Goal: Information Seeking & Learning: Learn about a topic

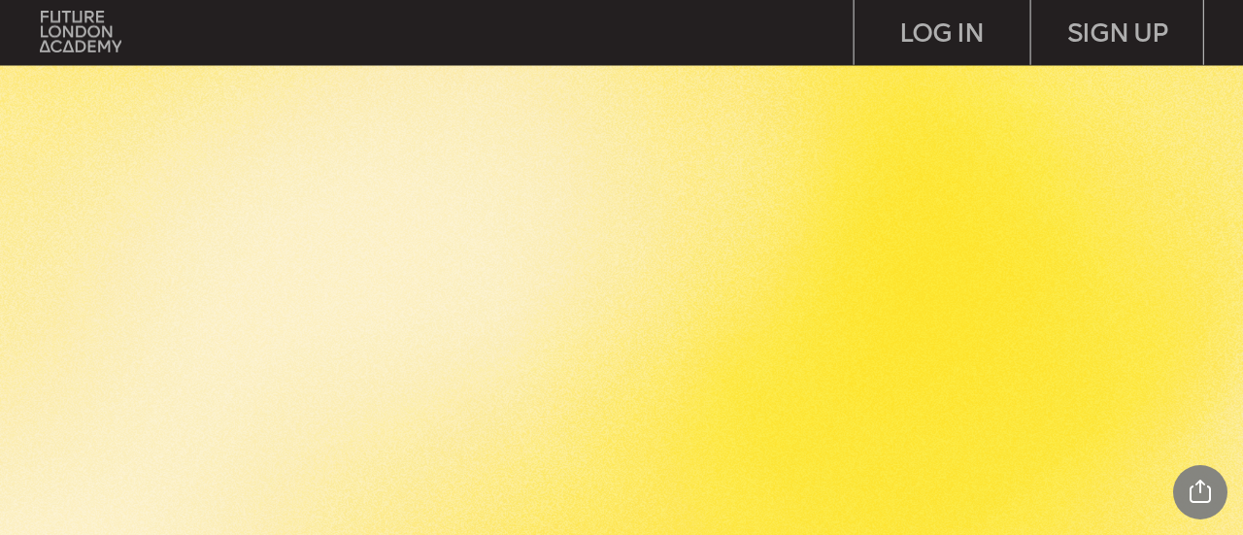
scroll to position [2039, 0]
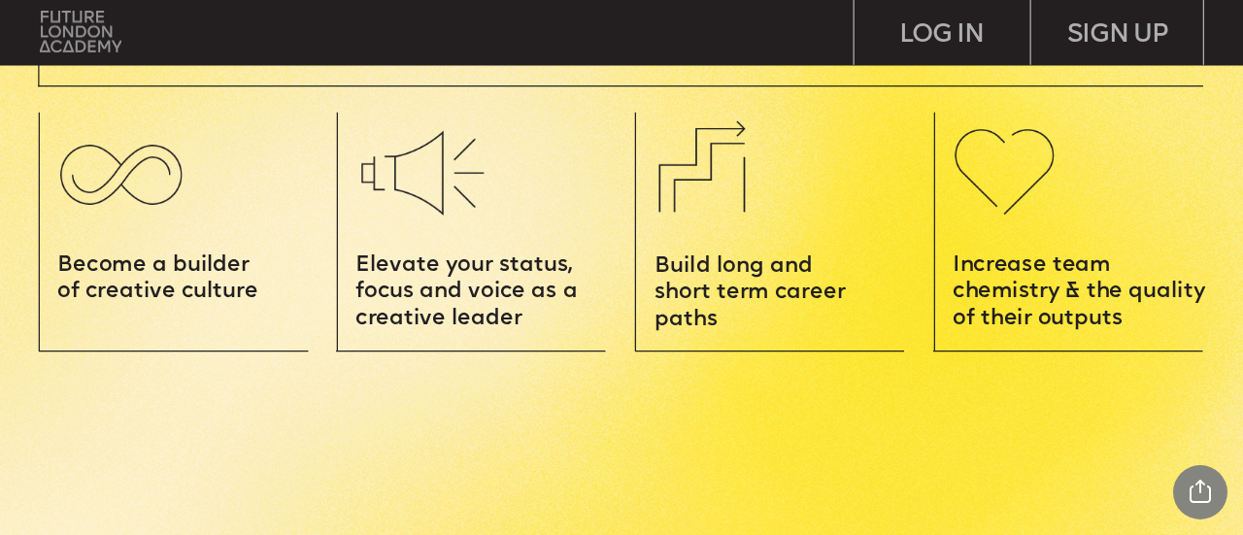
click at [59, 34] on img at bounding box center [81, 32] width 82 height 42
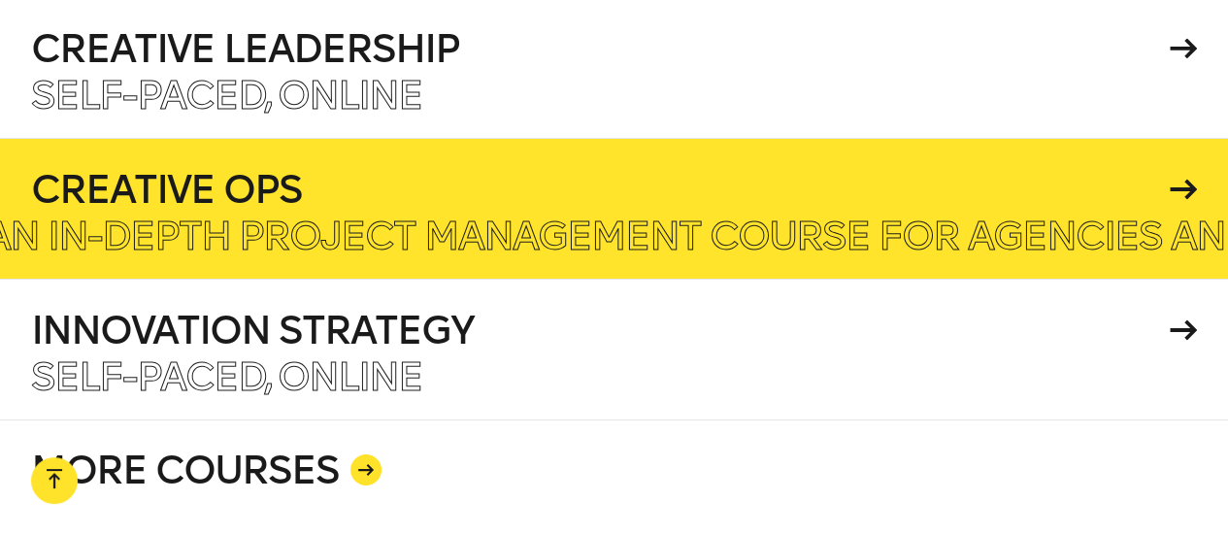
scroll to position [3399, 0]
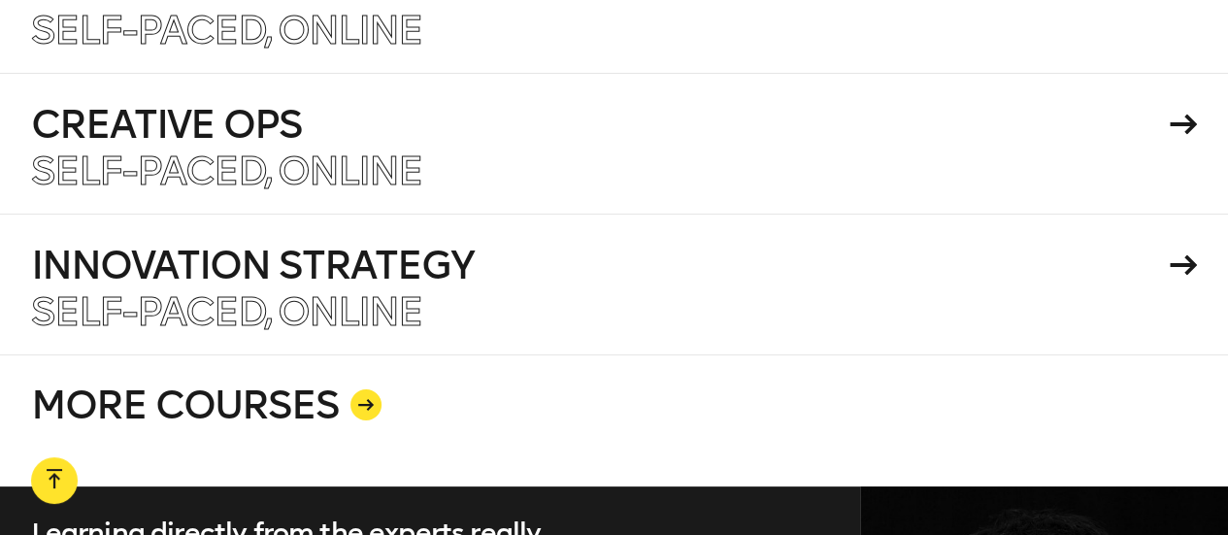
click at [350, 354] on link "MORE COURSES" at bounding box center [614, 420] width 1167 height 132
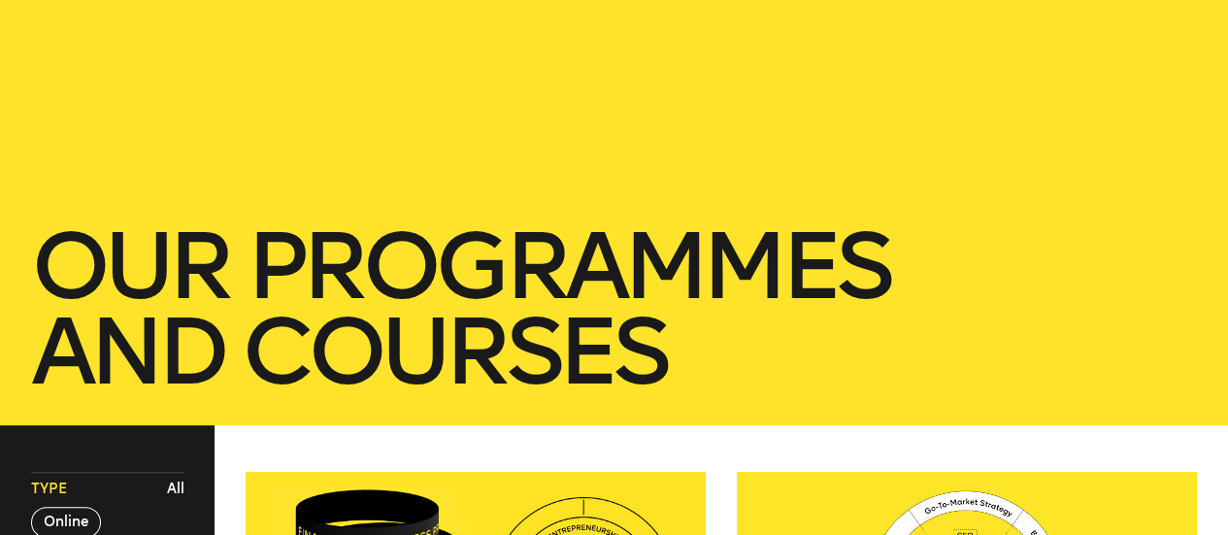
scroll to position [583, 0]
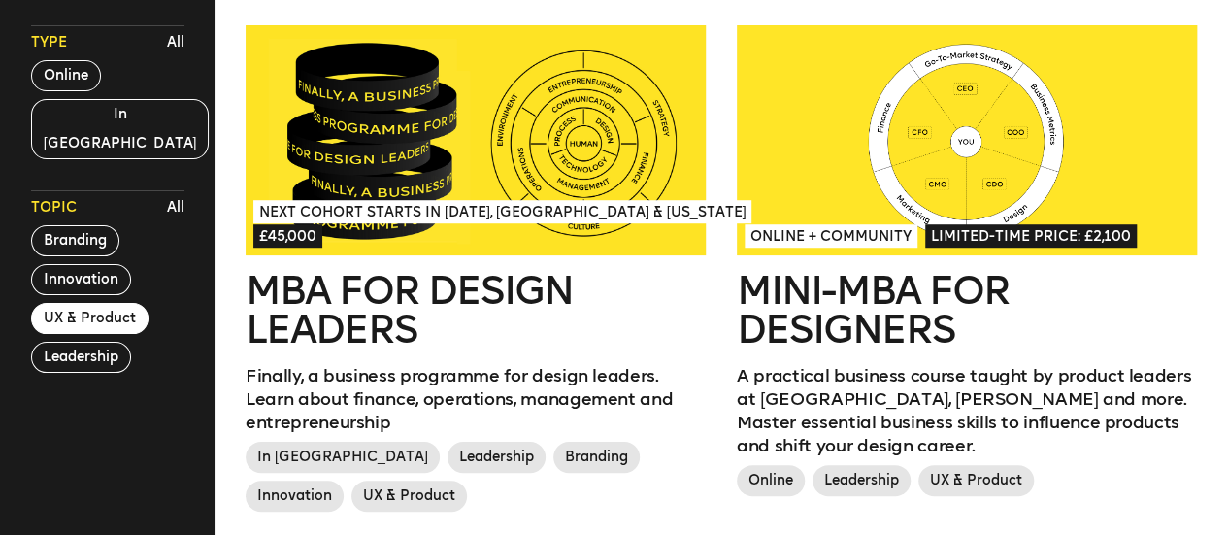
drag, startPoint x: 107, startPoint y: 286, endPoint x: 47, endPoint y: 287, distance: 60.2
click at [47, 303] on button "UX & Product" at bounding box center [90, 318] width 118 height 31
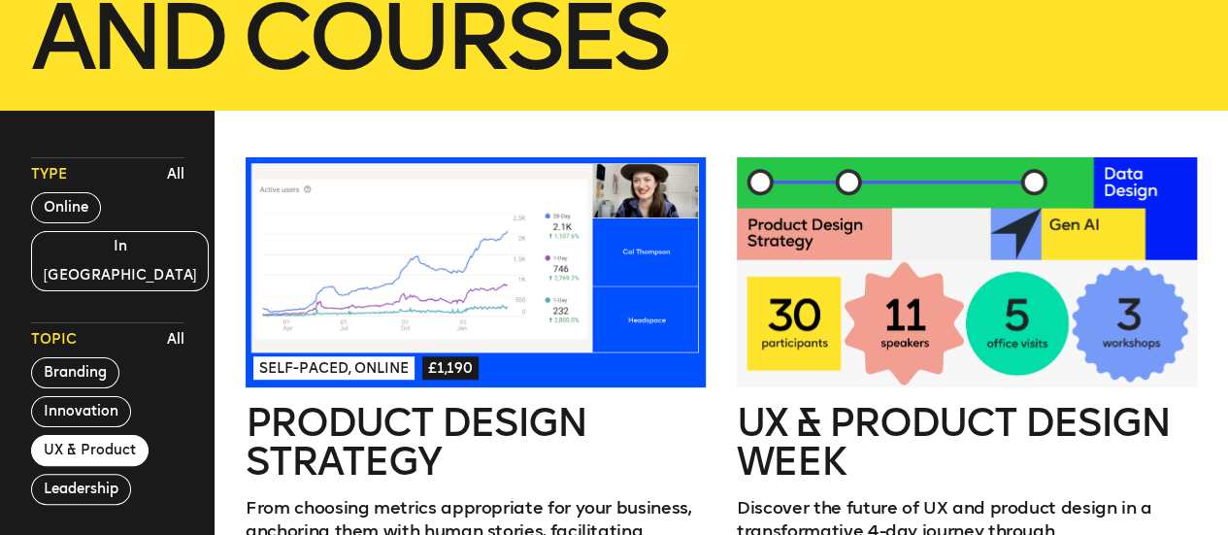
scroll to position [486, 0]
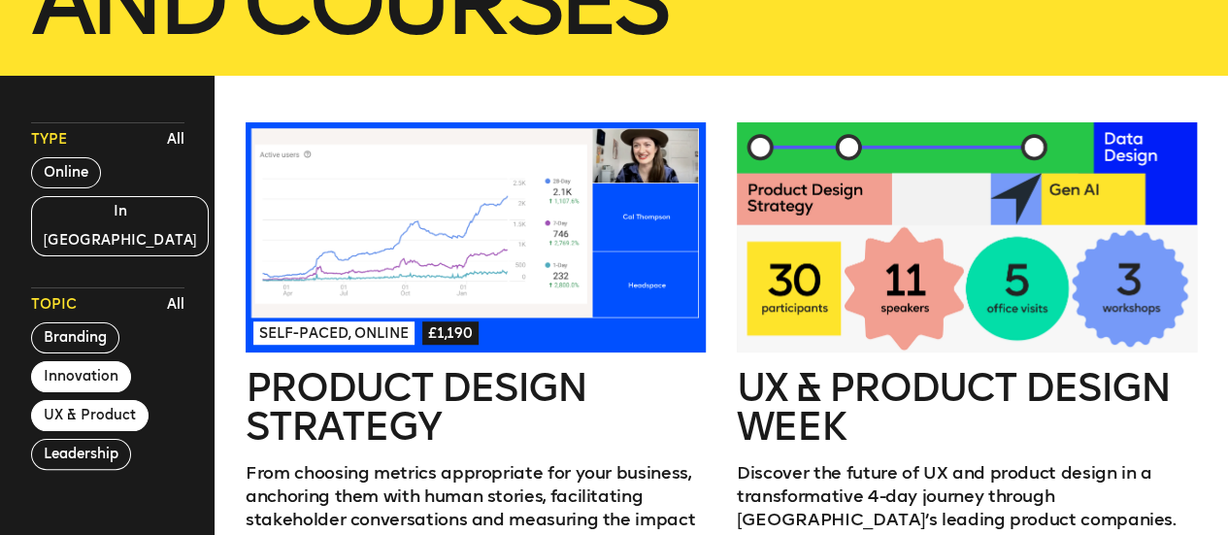
click at [70, 361] on button "Innovation" at bounding box center [81, 376] width 100 height 31
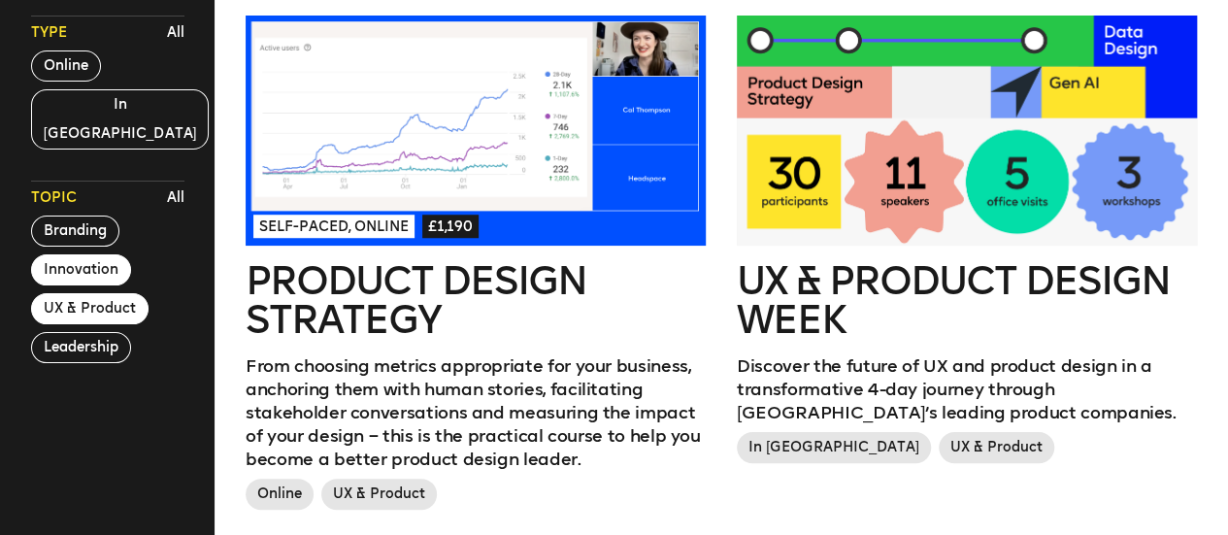
scroll to position [680, 0]
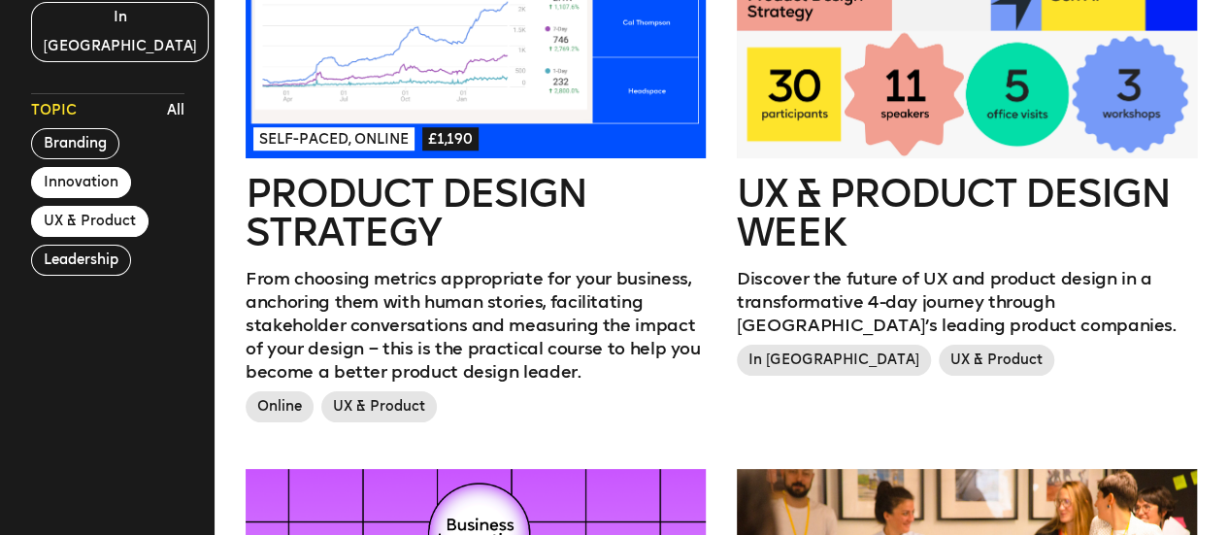
click at [63, 206] on button "UX & Product" at bounding box center [90, 221] width 118 height 31
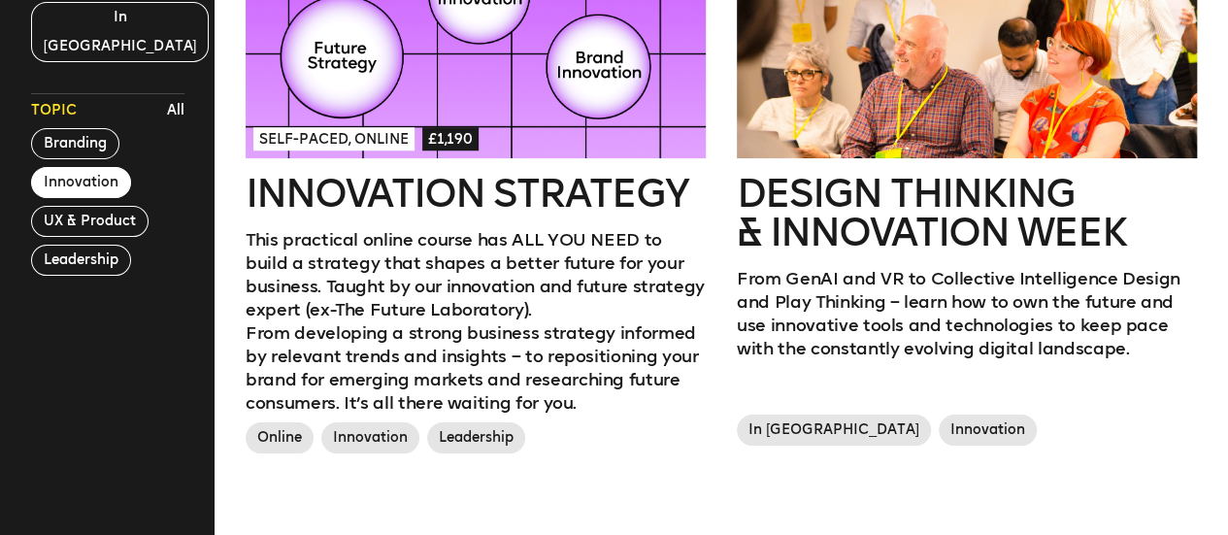
click at [446, 219] on link "Self-paced, Online £1,190 Innovation Strategy This practical online course has …" at bounding box center [476, 194] width 460 height 533
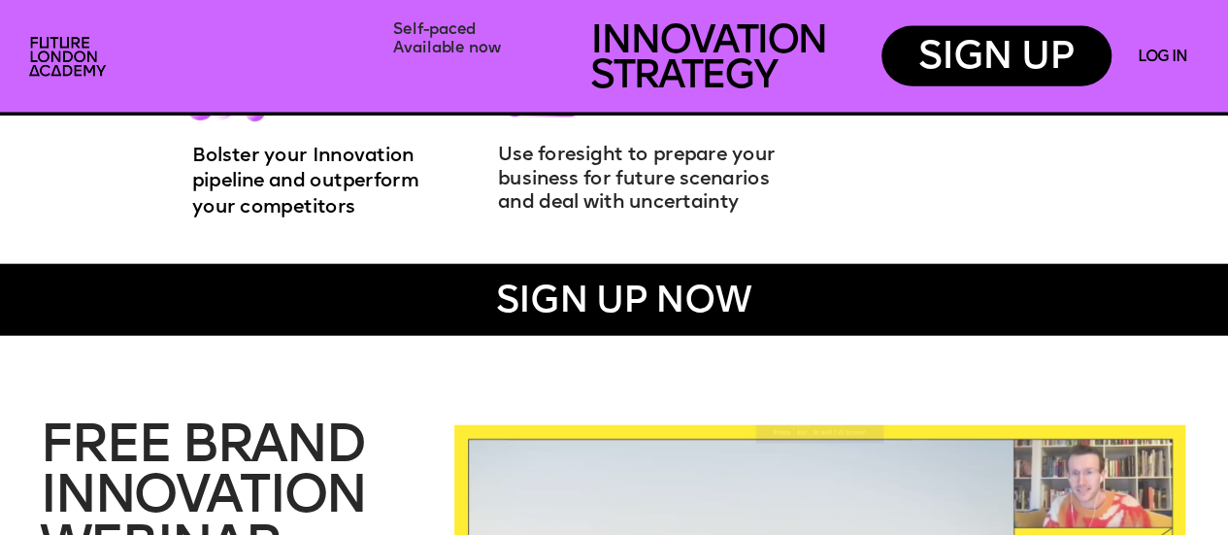
scroll to position [2331, 0]
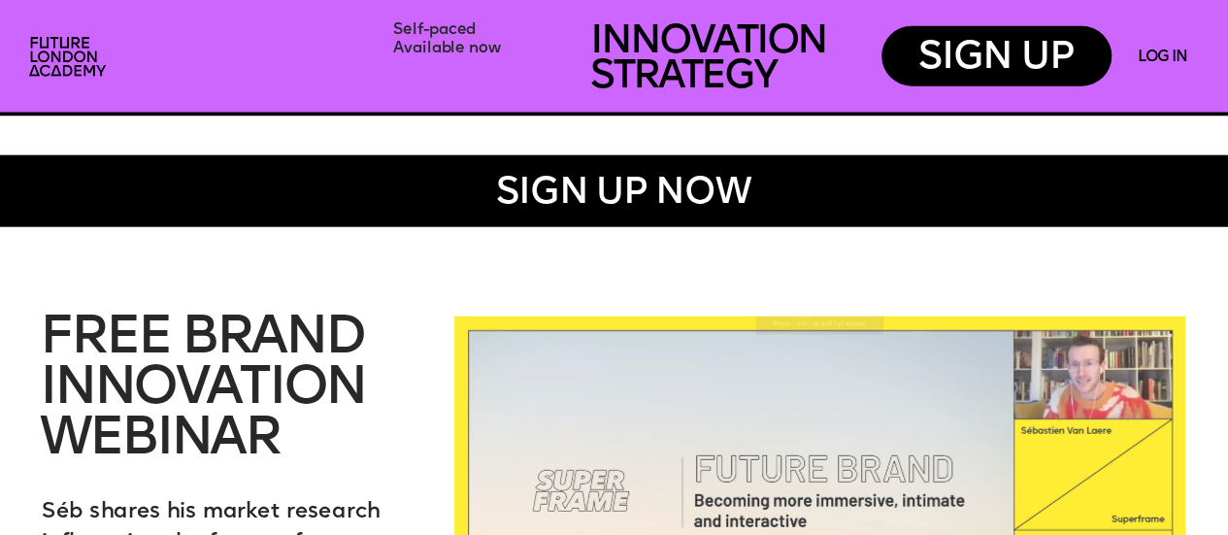
drag, startPoint x: 766, startPoint y: 381, endPoint x: 543, endPoint y: 333, distance: 228.4
click at [543, 333] on img at bounding box center [819, 523] width 730 height 412
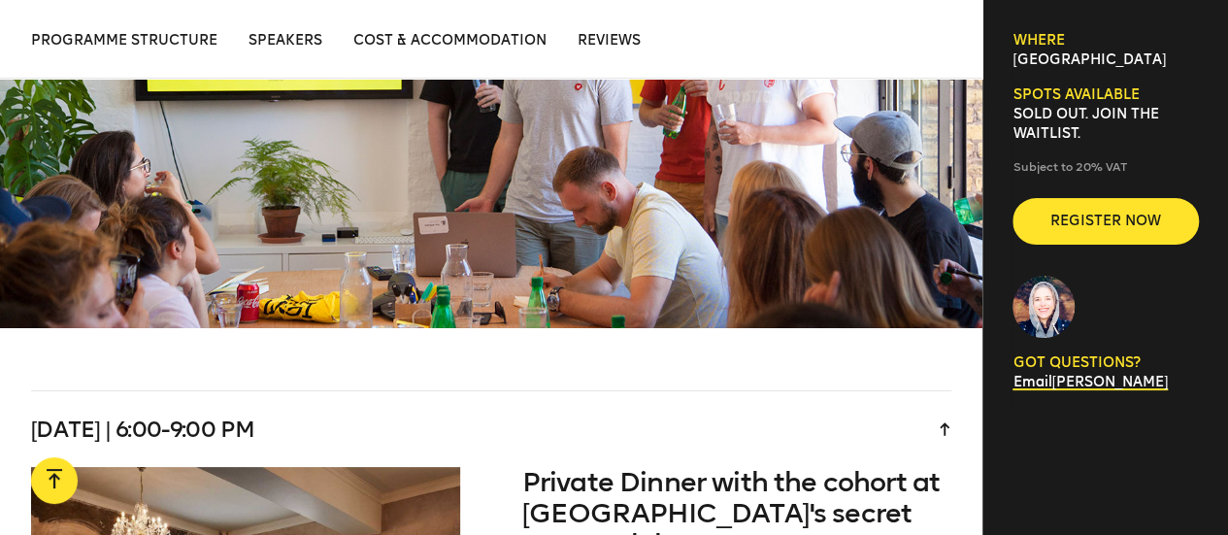
scroll to position [3787, 0]
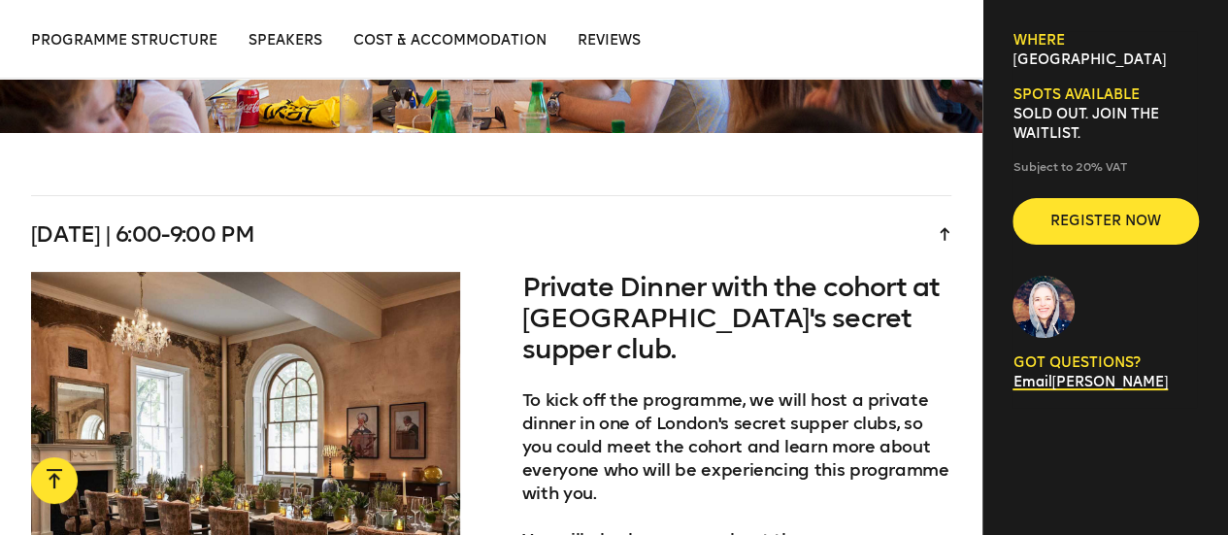
drag, startPoint x: 515, startPoint y: 322, endPoint x: 420, endPoint y: 153, distance: 193.5
click at [420, 196] on div "Tuesday | 6:00-9:00 pm" at bounding box center [492, 234] width 922 height 76
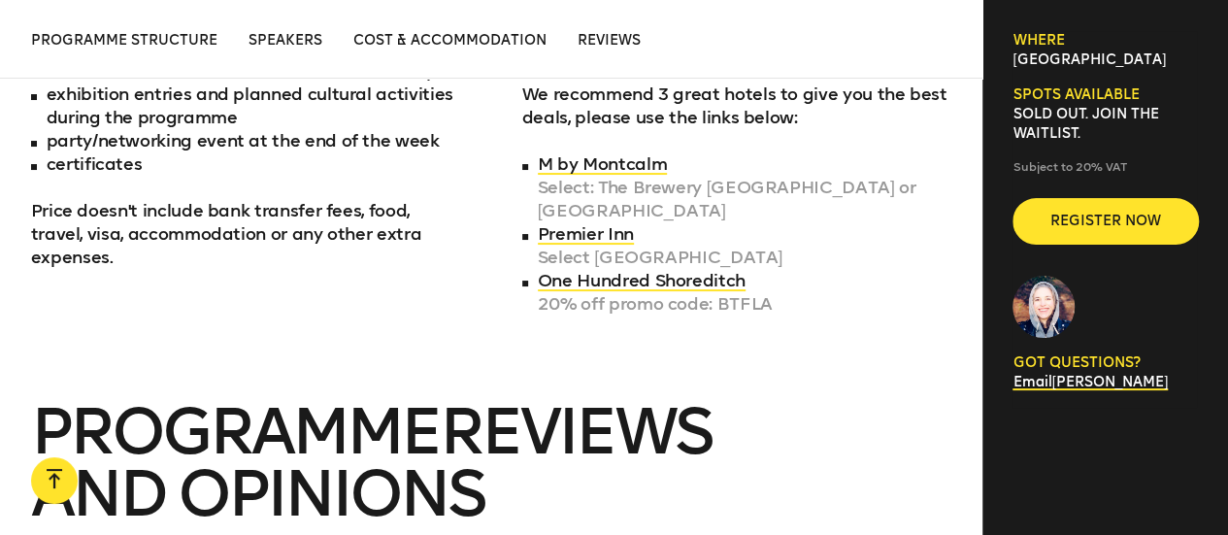
scroll to position [6992, 0]
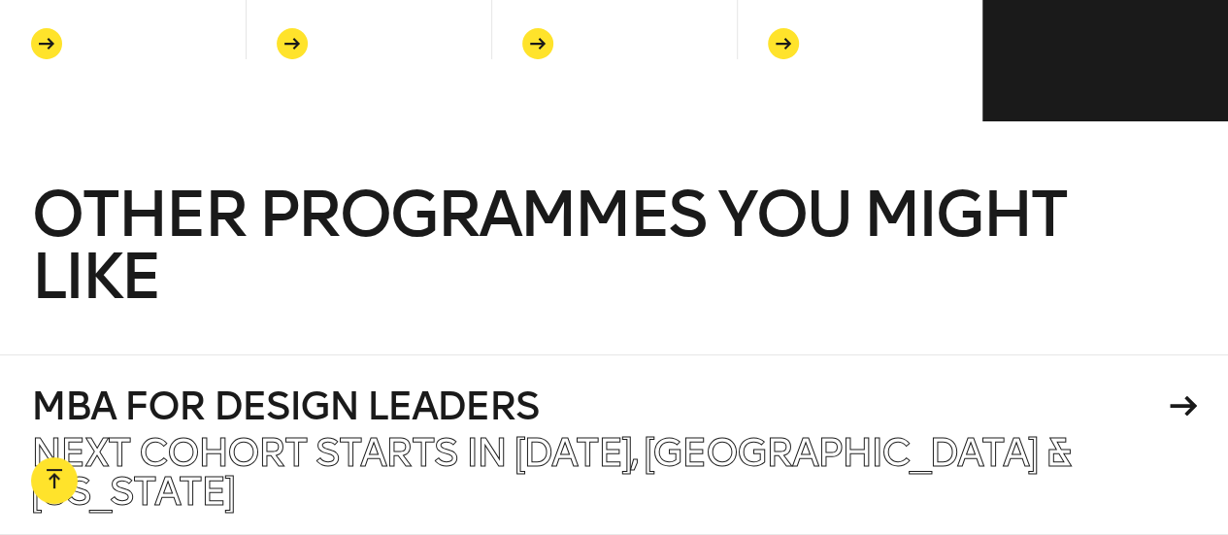
scroll to position [7477, 0]
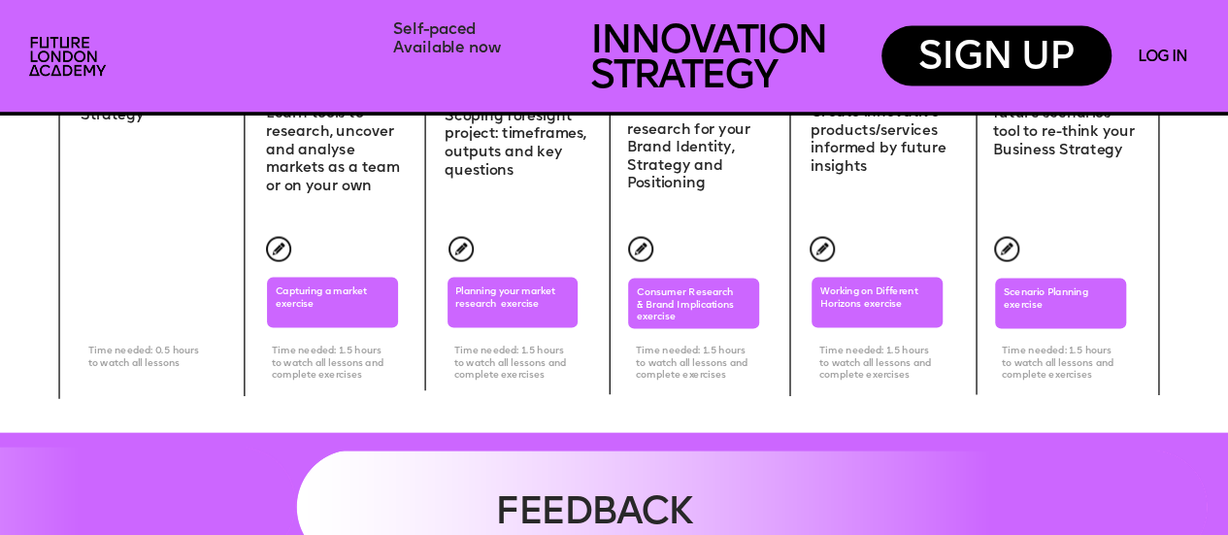
scroll to position [5535, 0]
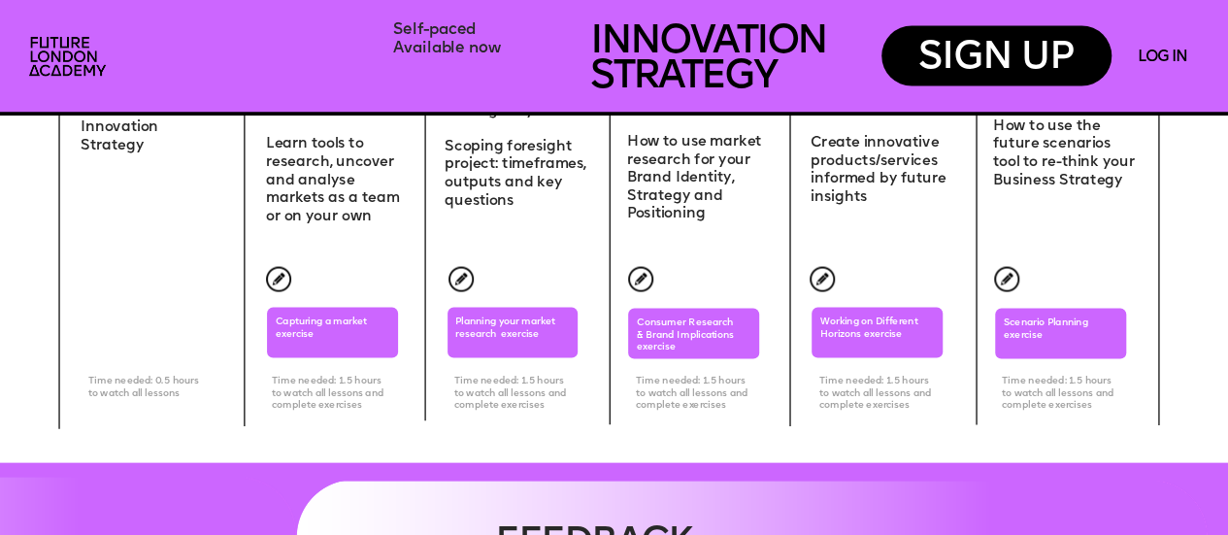
drag, startPoint x: 928, startPoint y: 417, endPoint x: 579, endPoint y: 390, distance: 350.6
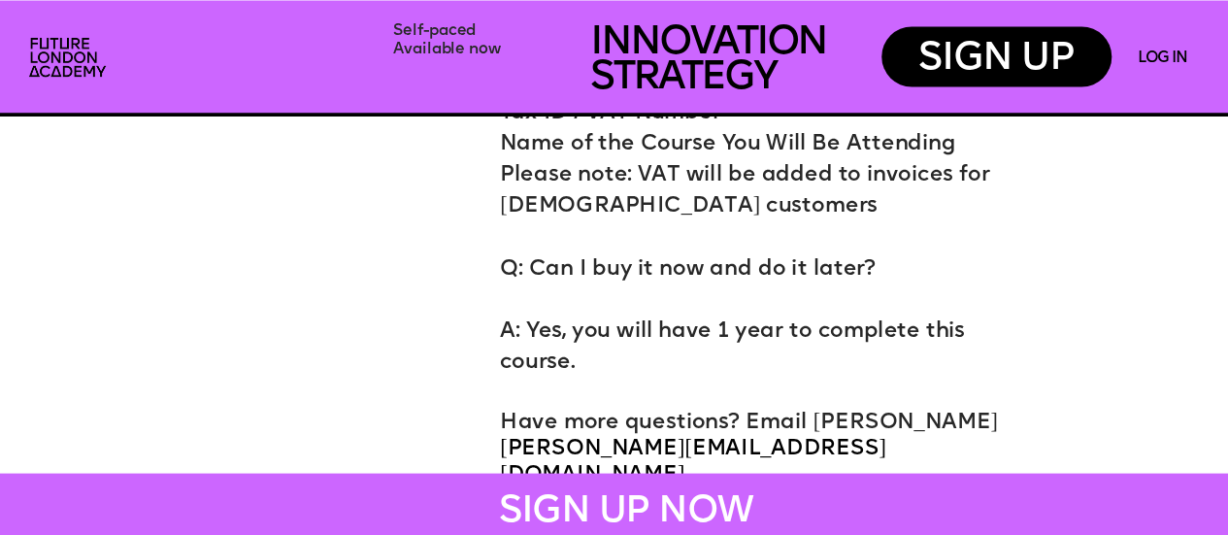
scroll to position [9031, 0]
